Goal: Navigation & Orientation: Understand site structure

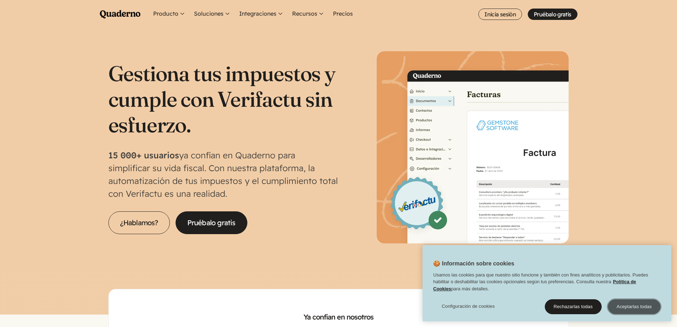
click at [626, 304] on button "Aceptarlas todas" at bounding box center [634, 306] width 53 height 15
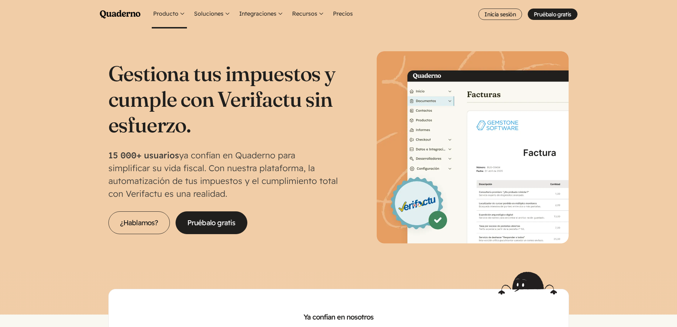
click at [180, 12] on button "Producto" at bounding box center [169, 14] width 35 height 28
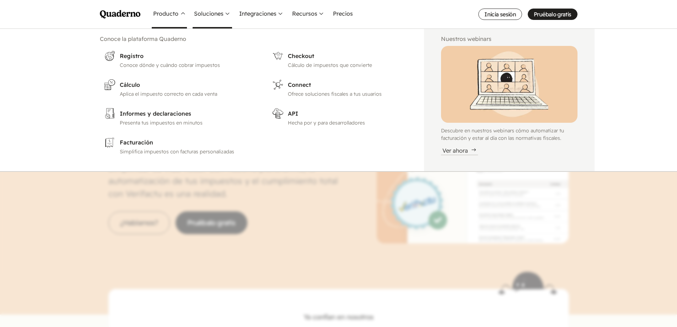
click at [209, 13] on button "Soluciones" at bounding box center [212, 14] width 39 height 28
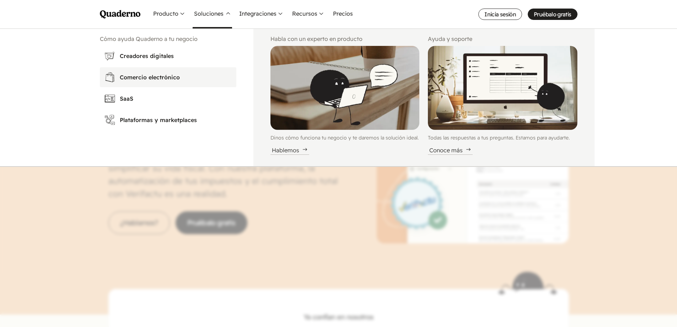
click at [152, 75] on h3 "Comercio electrónico" at bounding box center [176, 77] width 112 height 9
click at [275, 17] on button "Integraciones" at bounding box center [261, 14] width 47 height 28
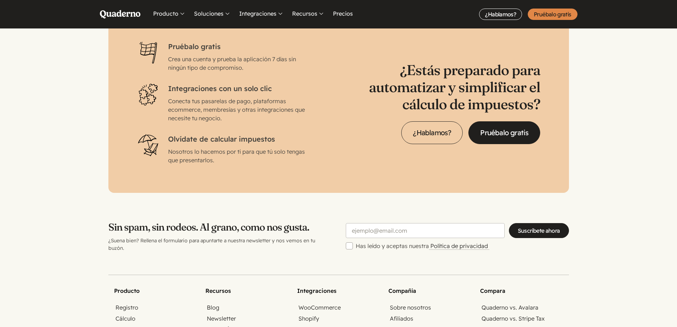
scroll to position [2363, 0]
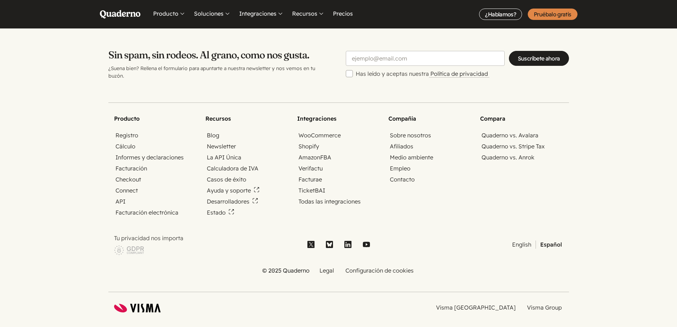
click at [138, 304] on icon at bounding box center [145, 308] width 31 height 9
click at [401, 131] on link "Sobre nosotros" at bounding box center [411, 135] width 44 height 8
